Goal: Task Accomplishment & Management: Manage account settings

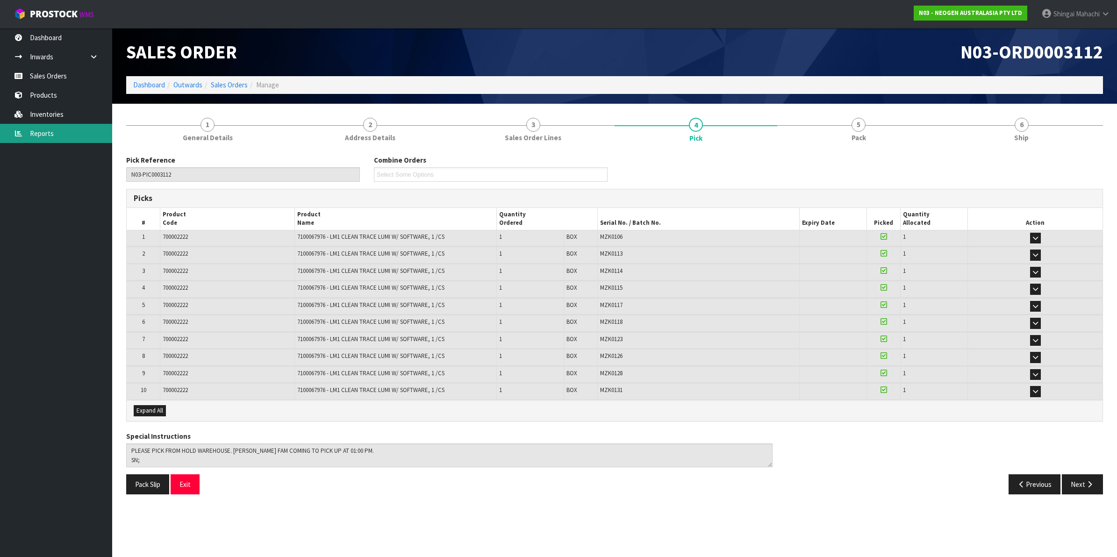
click at [43, 132] on link "Reports" at bounding box center [56, 133] width 112 height 19
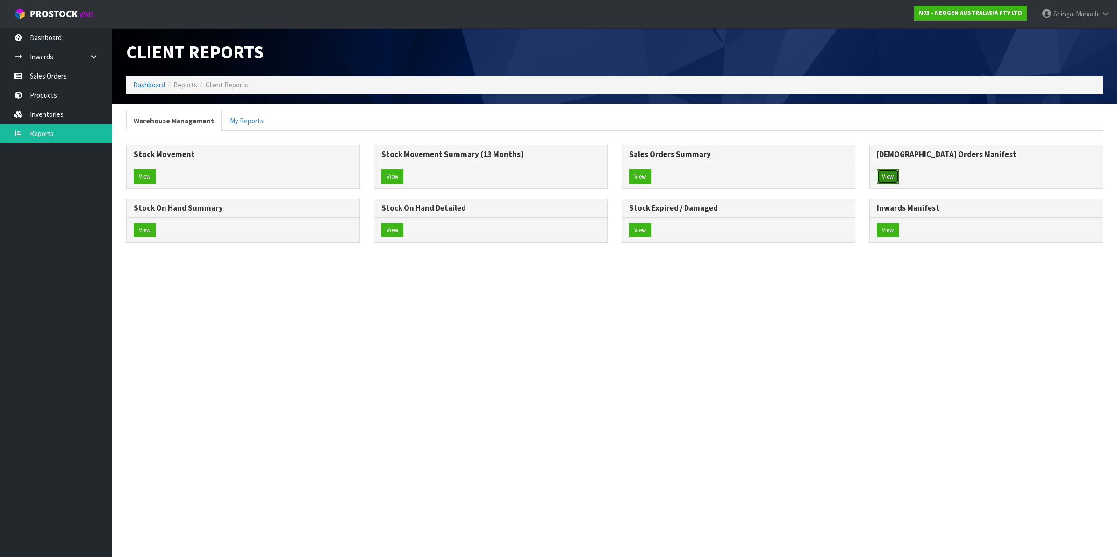
click at [890, 178] on button "View" at bounding box center [887, 176] width 22 height 15
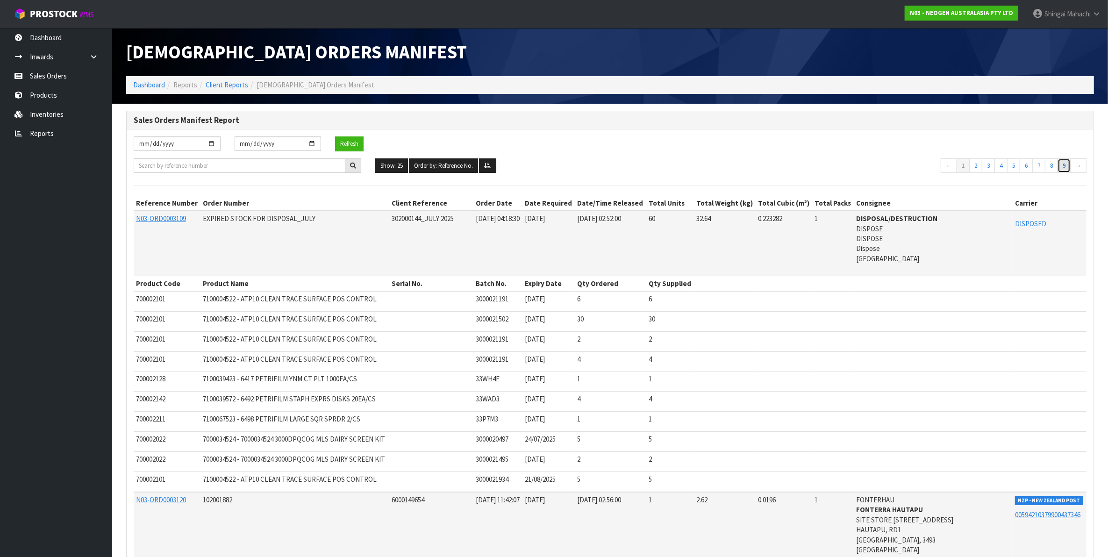
click at [1067, 164] on link "9" at bounding box center [1063, 165] width 13 height 15
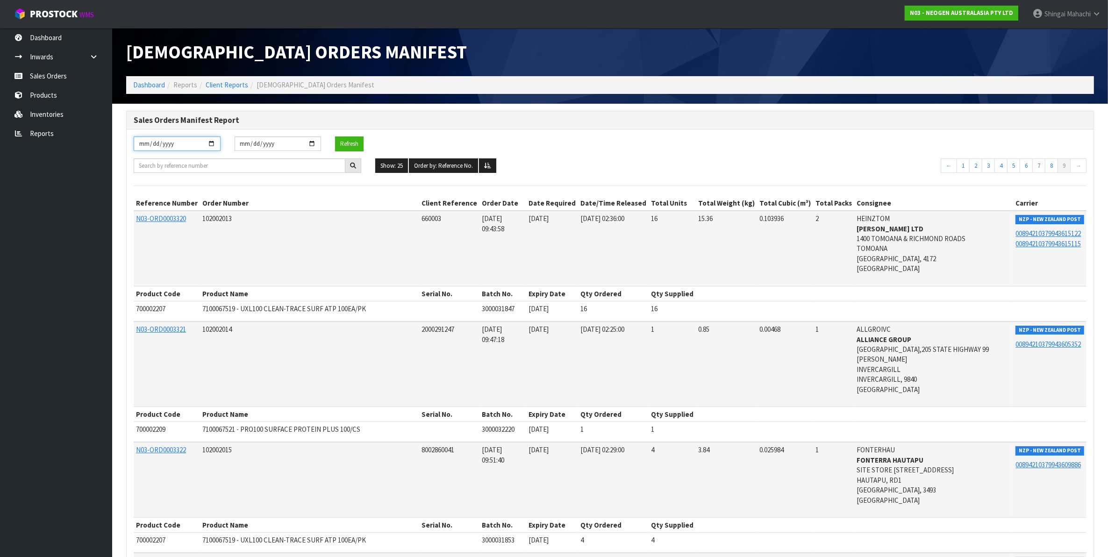
click at [207, 144] on input "[DATE]" at bounding box center [177, 143] width 87 height 14
type input "[DATE]"
click at [347, 142] on button "Refresh" at bounding box center [349, 143] width 28 height 15
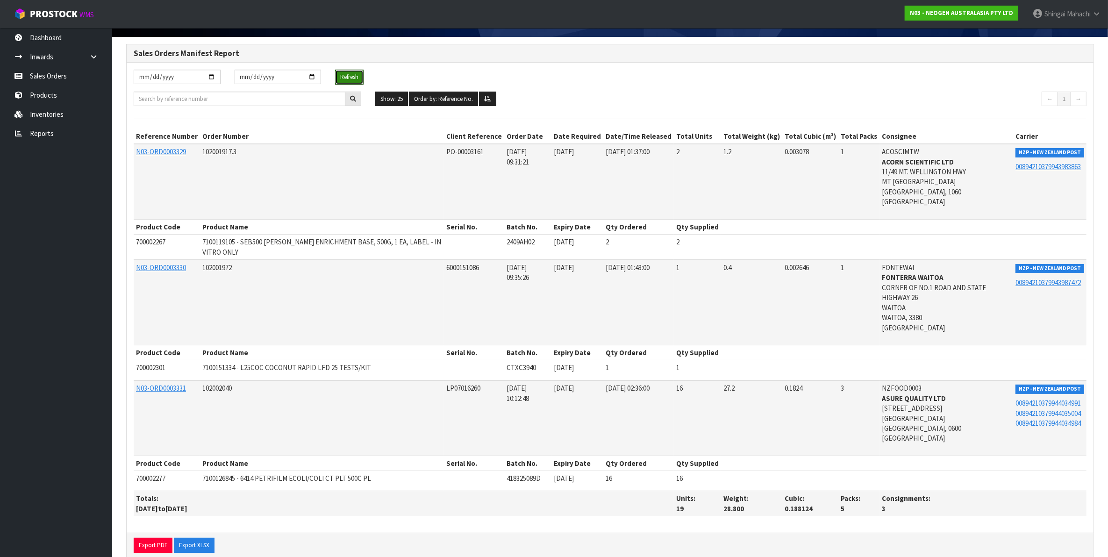
scroll to position [70, 0]
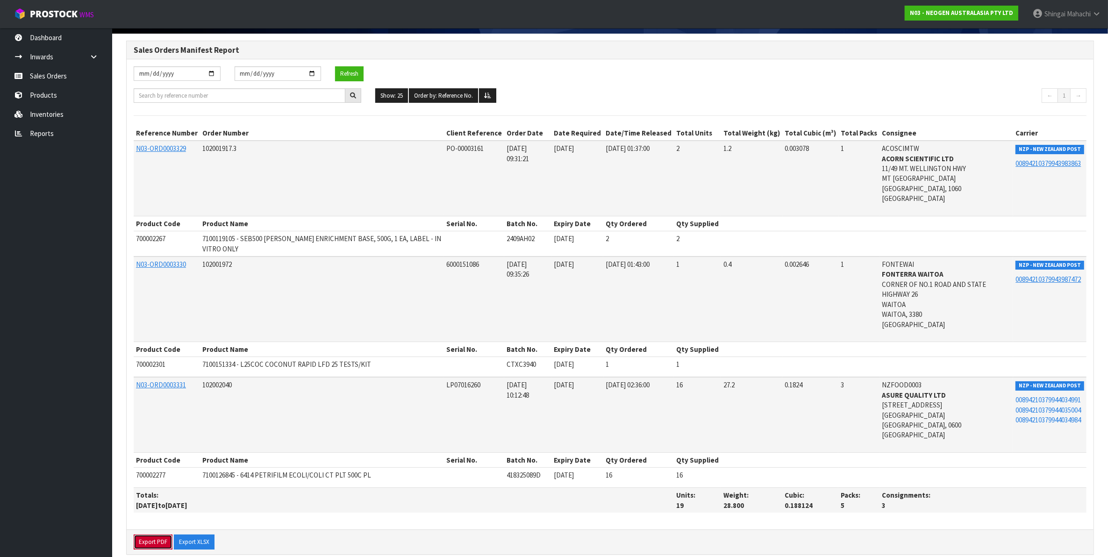
click at [150, 534] on button "Export PDF" at bounding box center [153, 541] width 39 height 15
click at [48, 78] on link "Sales Orders" at bounding box center [56, 75] width 112 height 19
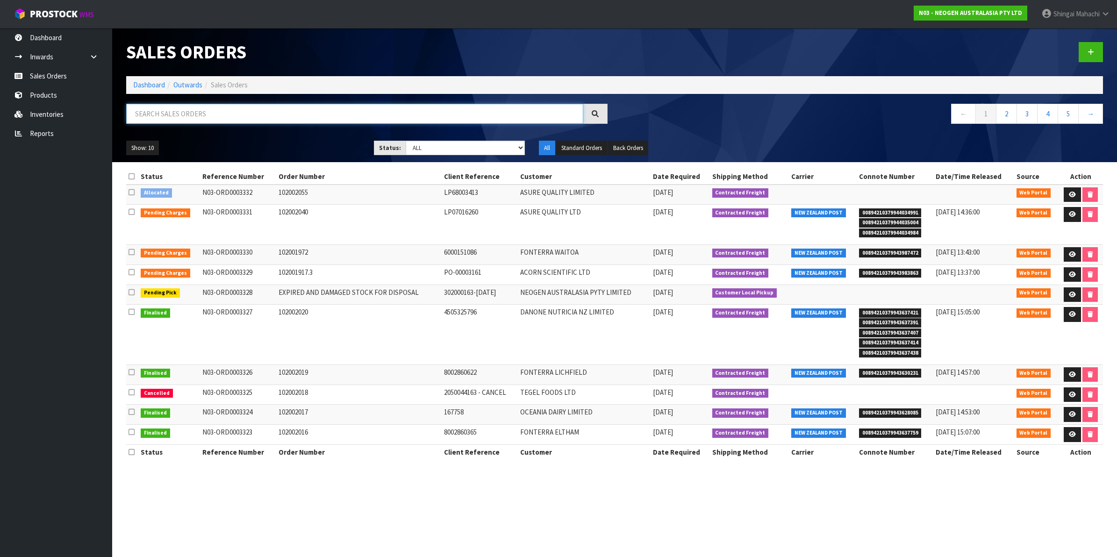
click at [152, 106] on input "text" at bounding box center [354, 114] width 457 height 20
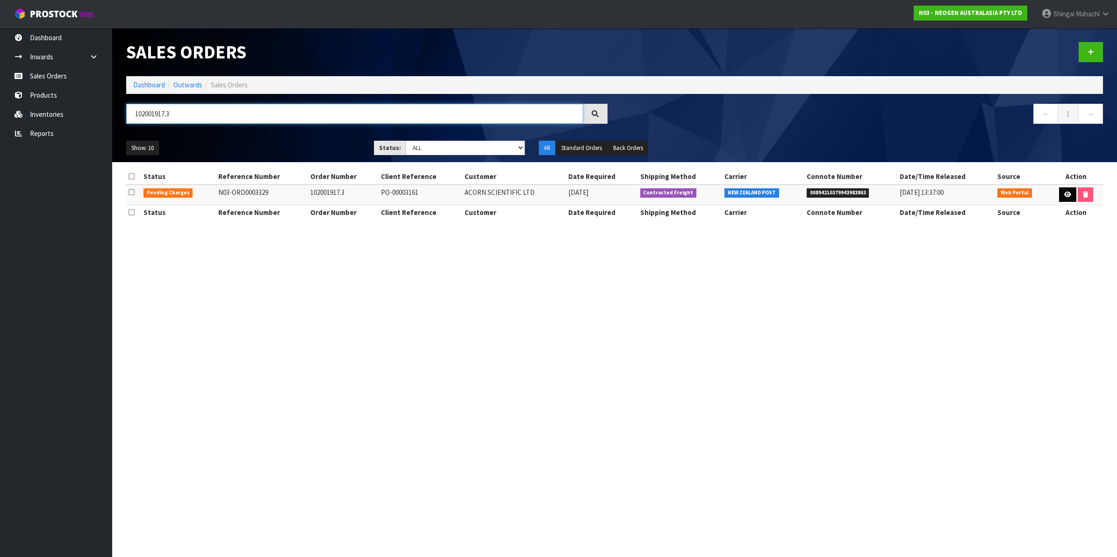
type input "102001917.3"
click at [1067, 192] on icon at bounding box center [1067, 195] width 7 height 6
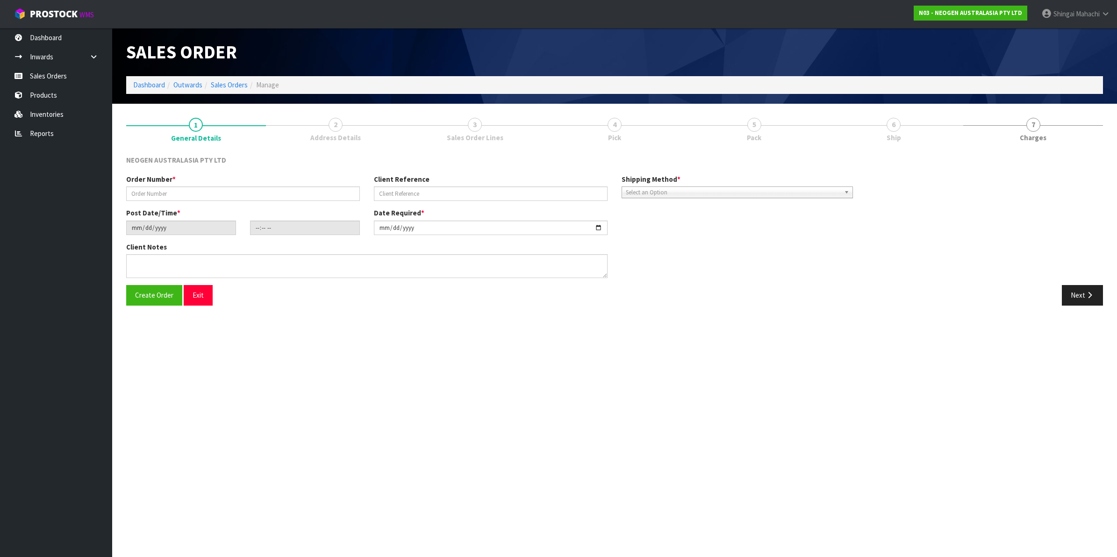
type input "102001917.3"
type input "PO-00003161"
type input "[DATE]"
type input "09:26:00.000"
type input "[DATE]"
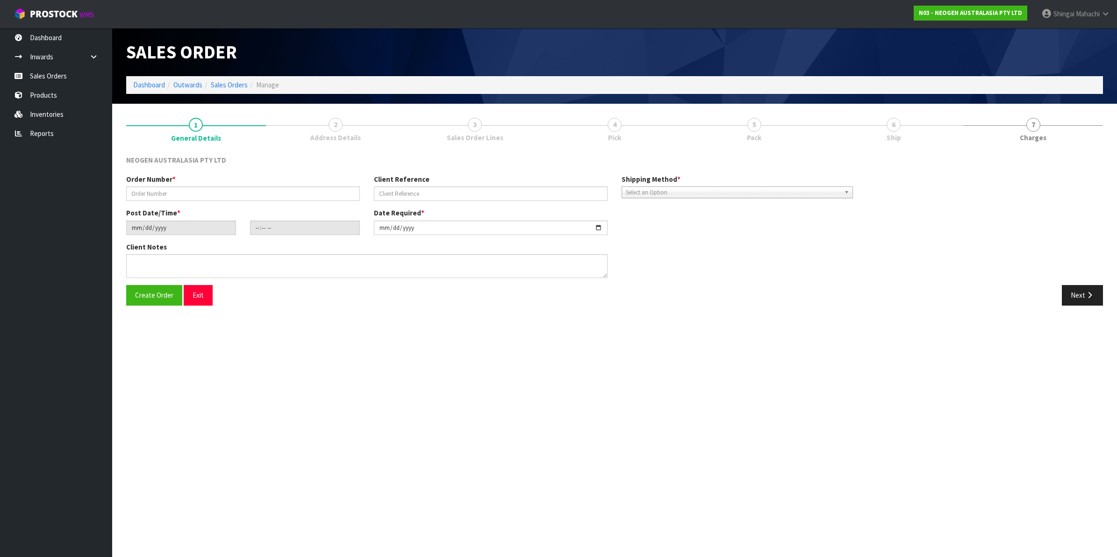
type textarea "ATTN: [PERSON_NAME]"
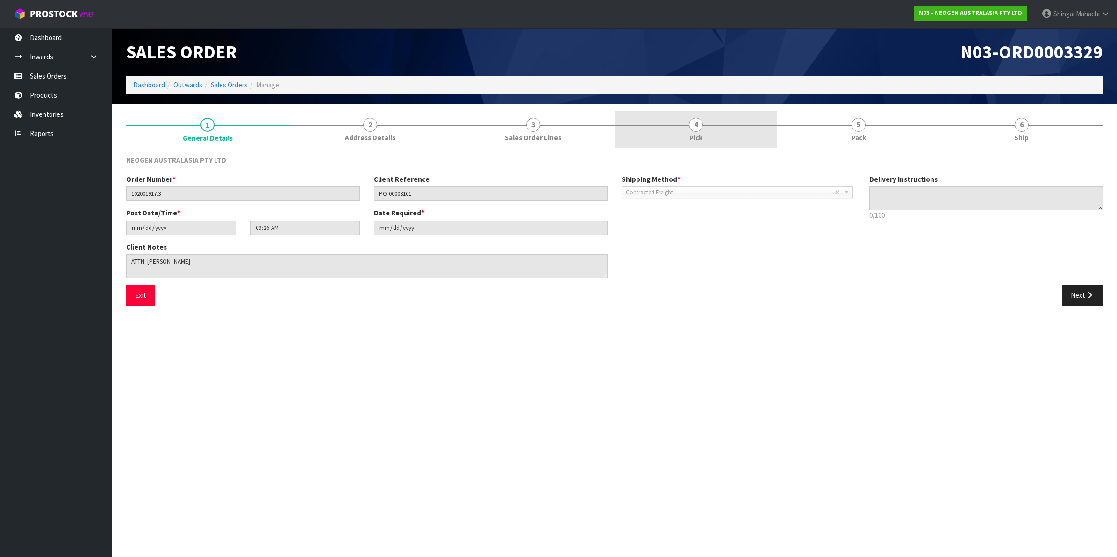
click at [690, 120] on span "4" at bounding box center [696, 125] width 14 height 14
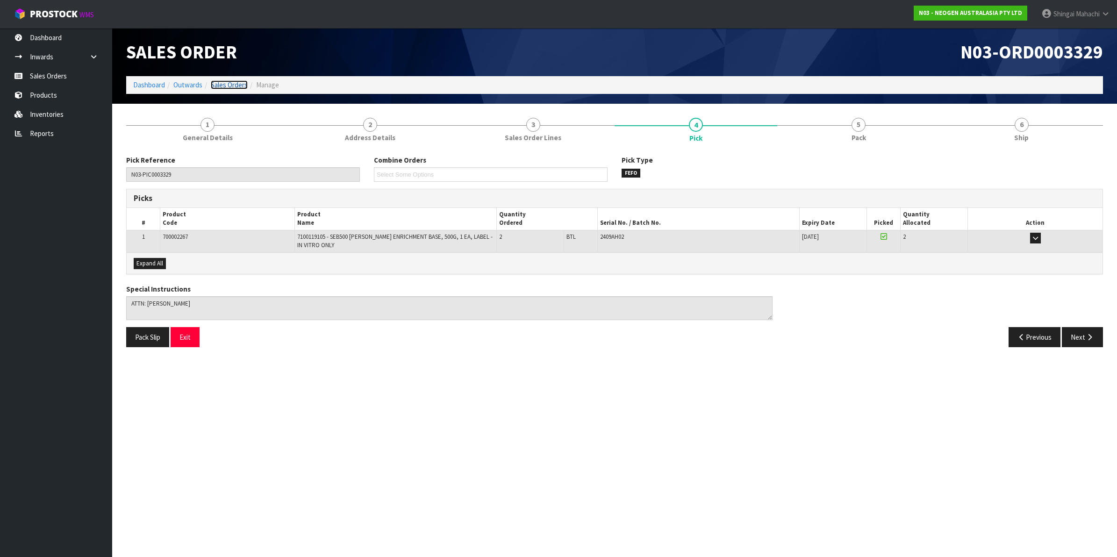
click at [220, 82] on link "Sales Orders" at bounding box center [229, 84] width 37 height 9
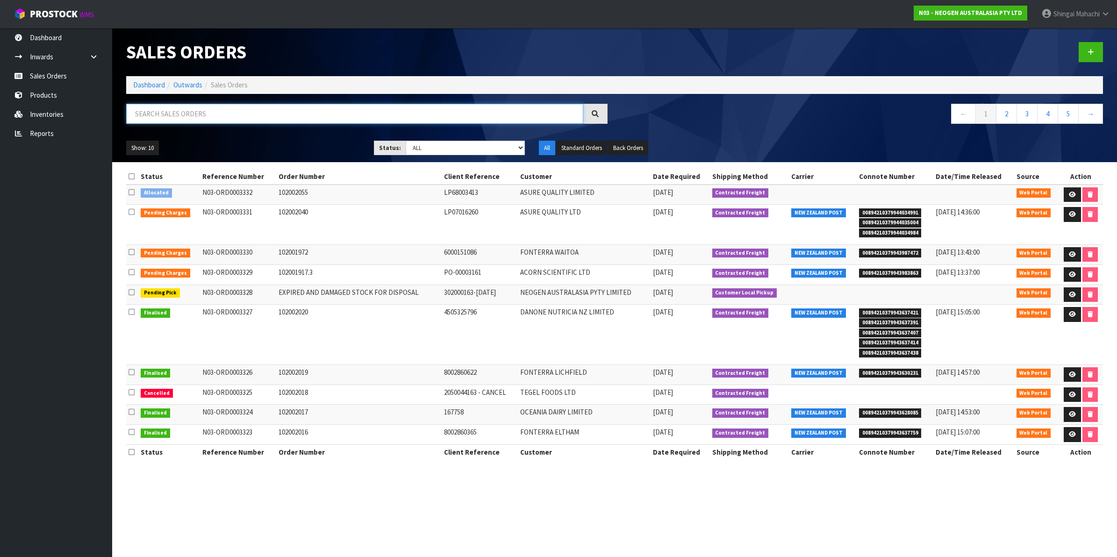
click at [159, 115] on input "text" at bounding box center [354, 114] width 457 height 20
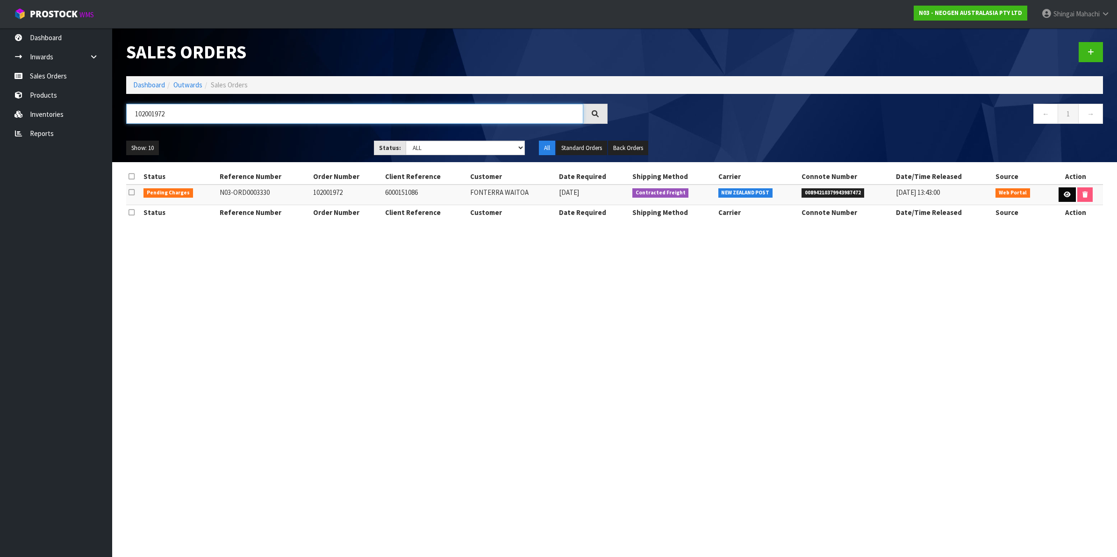
type input "102001972"
click at [1066, 198] on link at bounding box center [1066, 194] width 17 height 15
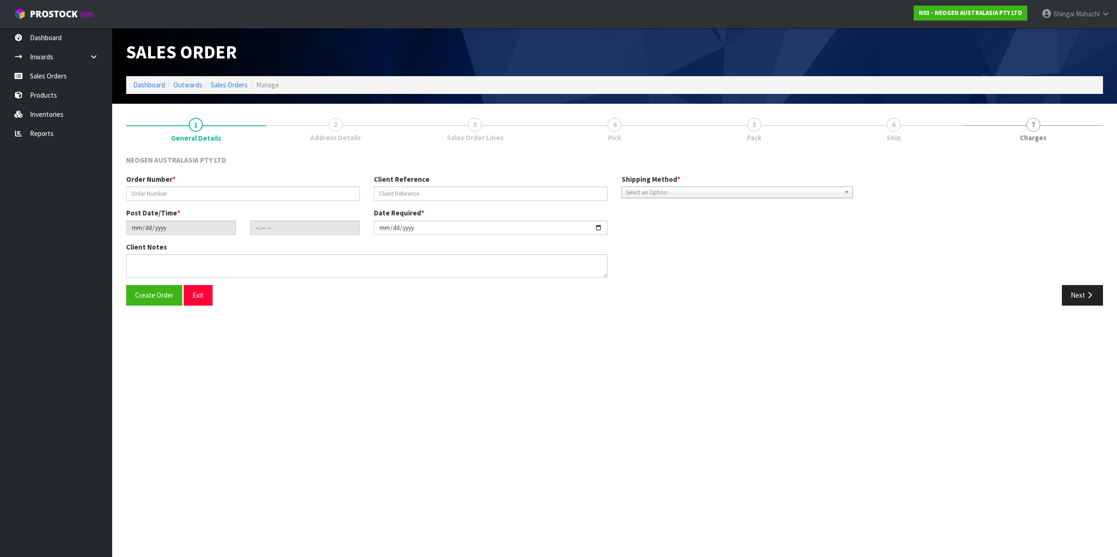
type input "102001972"
type input "6000151086"
type input "[DATE]"
type input "09:32:00.000"
type input "[DATE]"
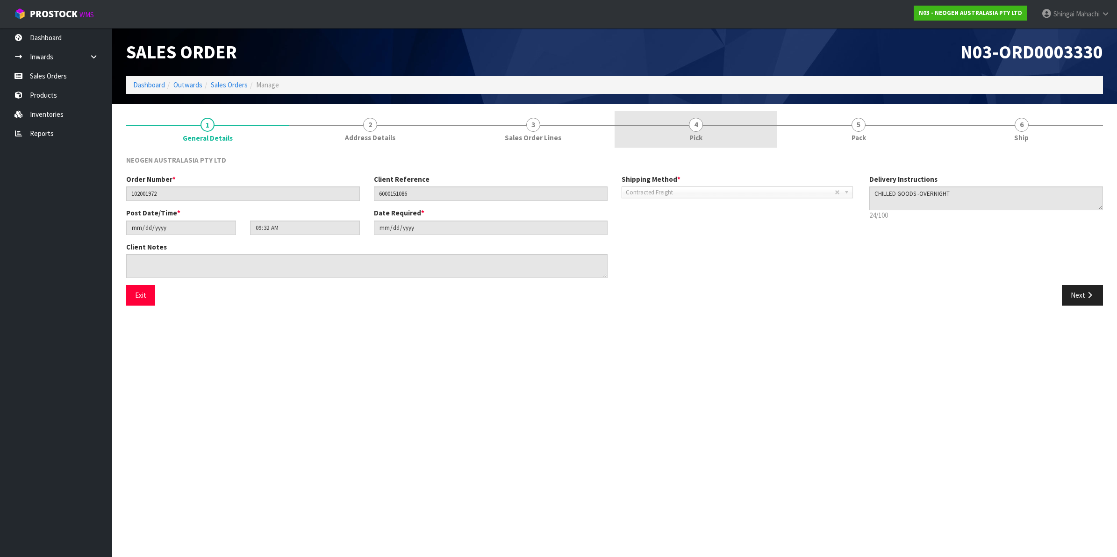
click at [695, 127] on span "4" at bounding box center [696, 125] width 14 height 14
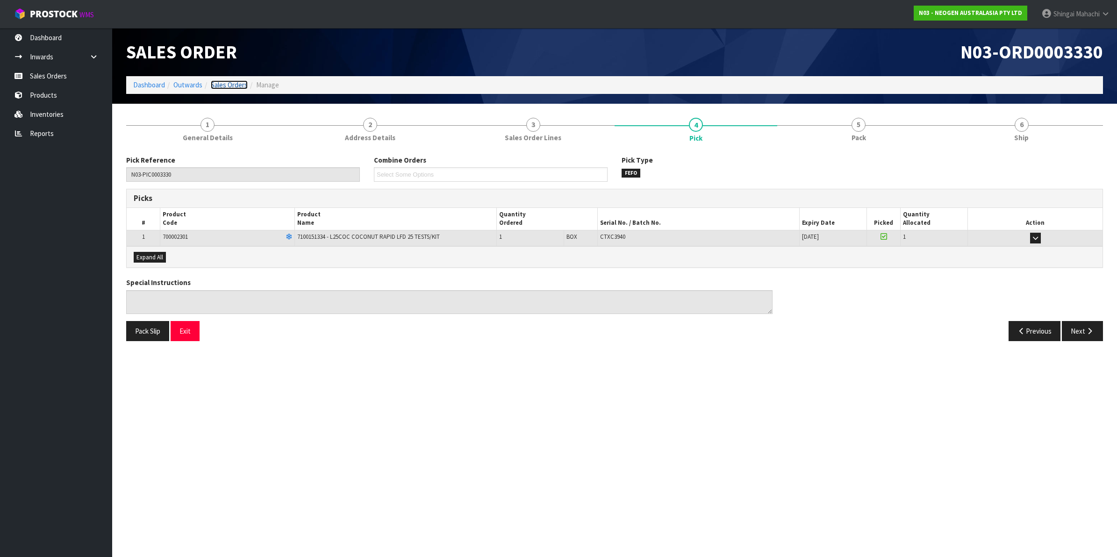
click at [230, 87] on link "Sales Orders" at bounding box center [229, 84] width 37 height 9
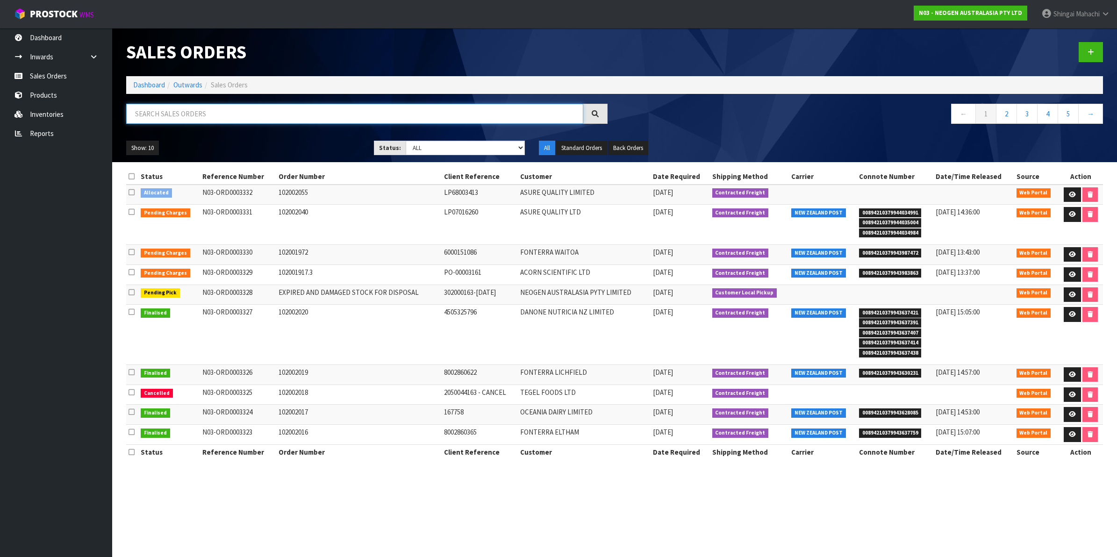
click at [202, 113] on input "text" at bounding box center [354, 114] width 457 height 20
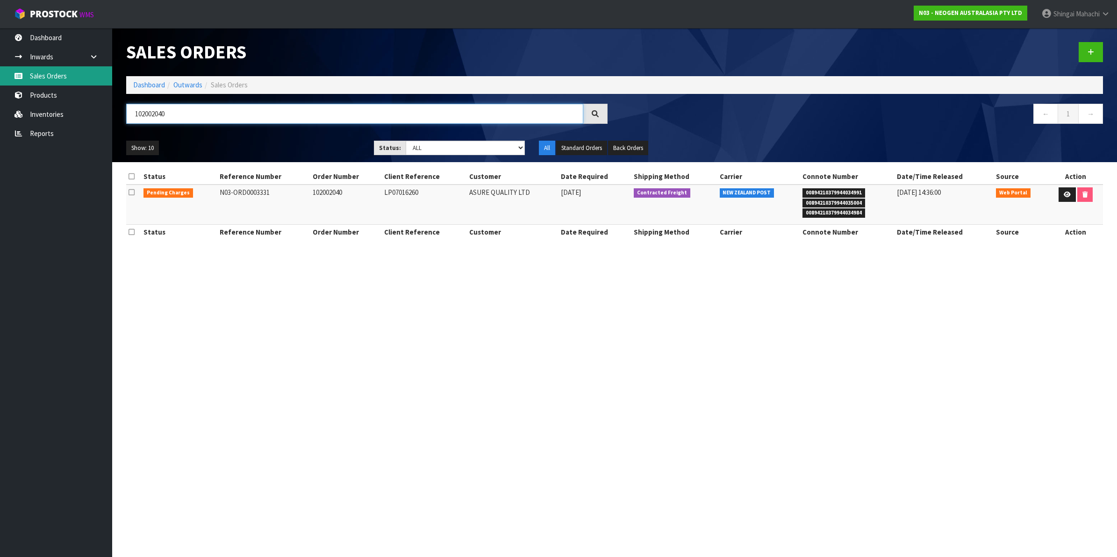
type input "102002040"
click at [1070, 197] on link at bounding box center [1066, 194] width 17 height 15
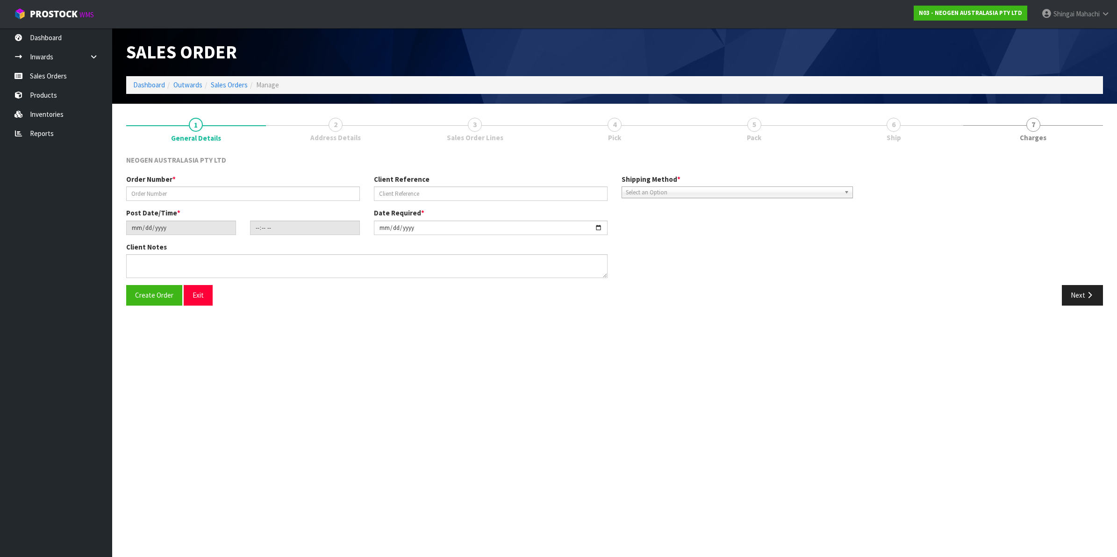
type input "102002040"
type input "LP07016260"
type input "[DATE]"
type input "10:09:00.000"
type input "[DATE]"
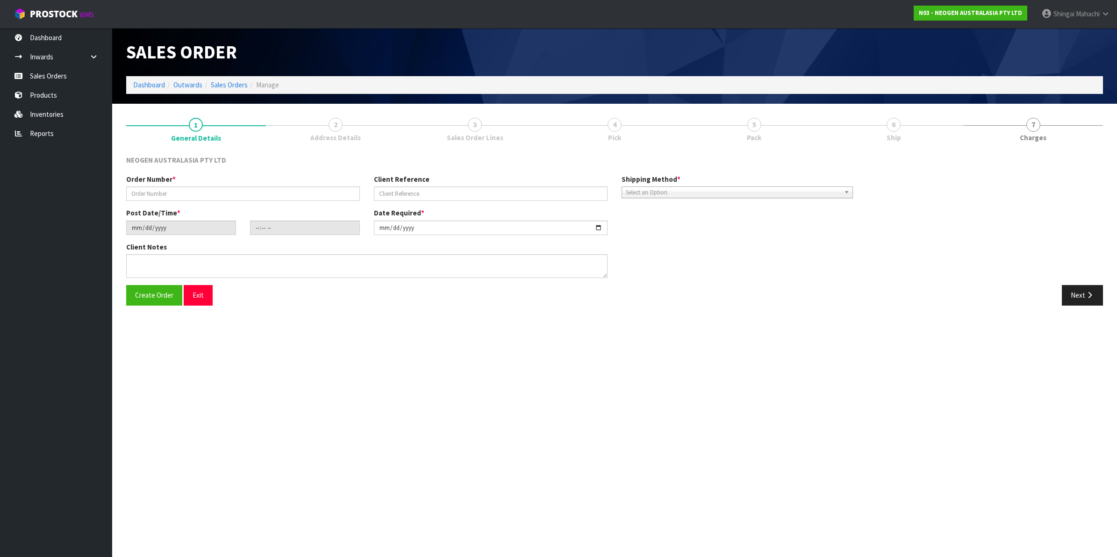
type textarea "ATTN: PURCHASING"
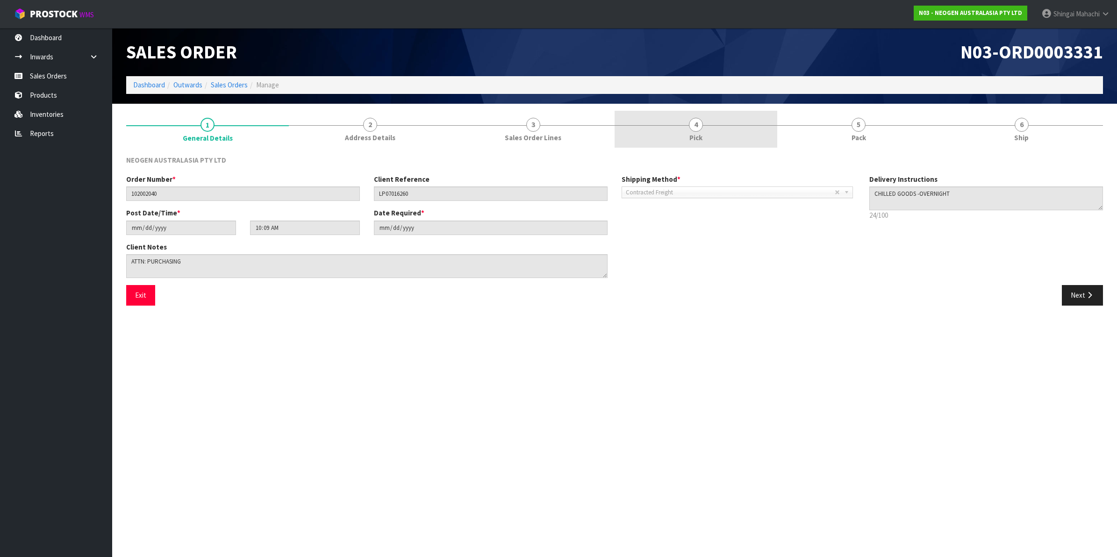
click at [696, 124] on span "4" at bounding box center [696, 125] width 14 height 14
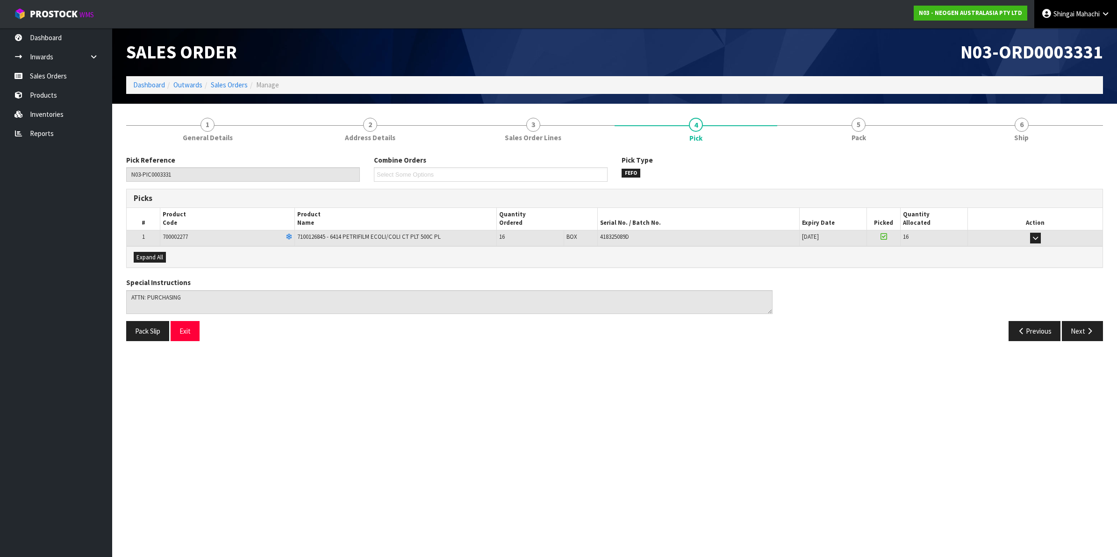
click at [1103, 15] on icon at bounding box center [1105, 13] width 9 height 7
click at [1068, 37] on link "Logout" at bounding box center [1079, 37] width 74 height 13
